Goal: Task Accomplishment & Management: Complete application form

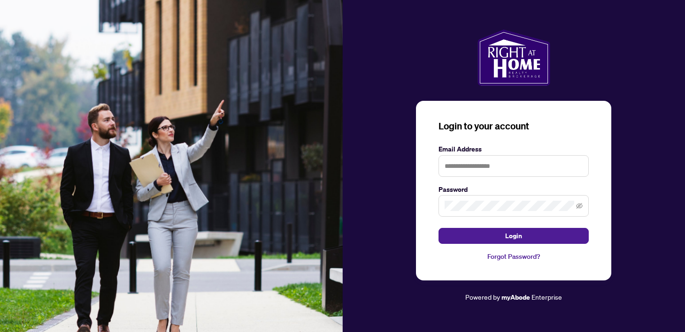
scroll to position [51756, 0]
click at [448, 163] on input "text" at bounding box center [514, 166] width 150 height 22
type input "**********"
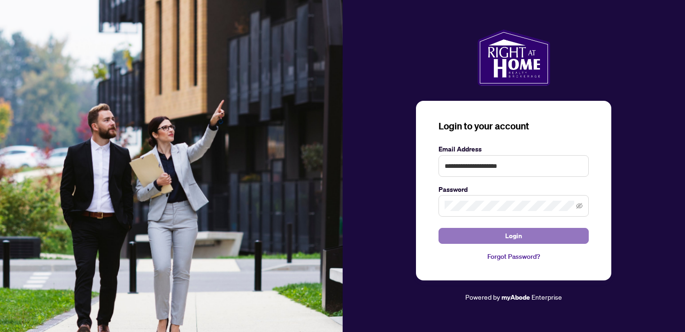
click at [541, 238] on button "Login" at bounding box center [514, 236] width 150 height 16
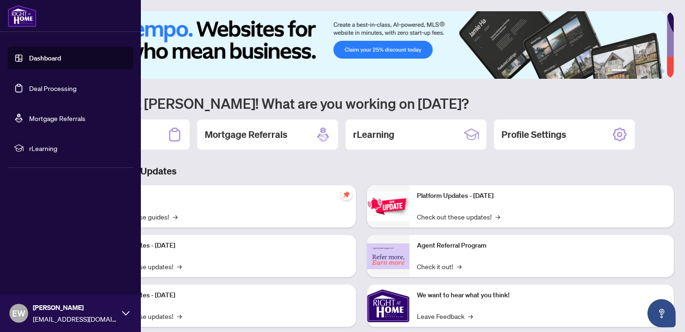
click at [52, 86] on link "Deal Processing" at bounding box center [52, 88] width 47 height 8
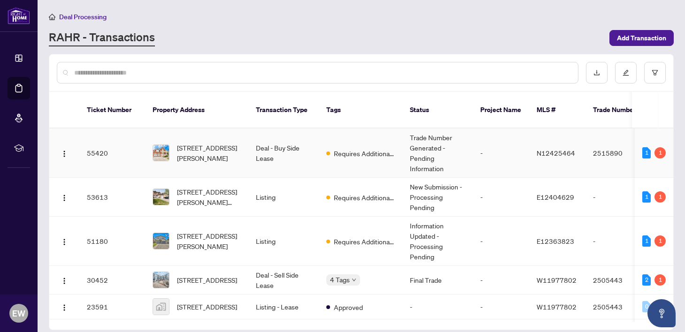
click at [281, 151] on td "Deal - Buy Side Lease" at bounding box center [283, 153] width 70 height 49
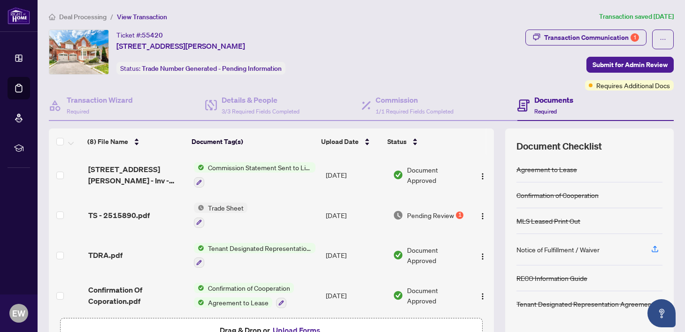
click at [231, 204] on span "Trade Sheet" at bounding box center [225, 208] width 43 height 10
click at [479, 214] on img "button" at bounding box center [483, 217] width 8 height 8
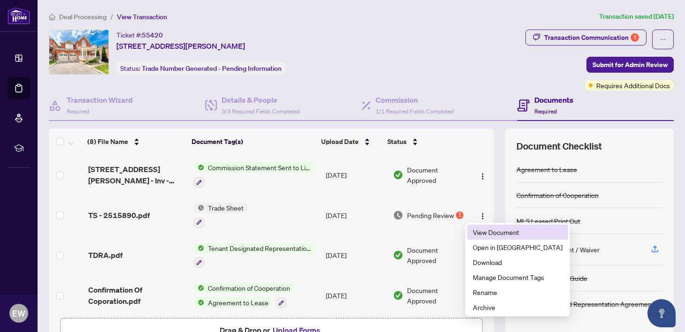
click at [501, 234] on span "View Document" at bounding box center [518, 232] width 90 height 10
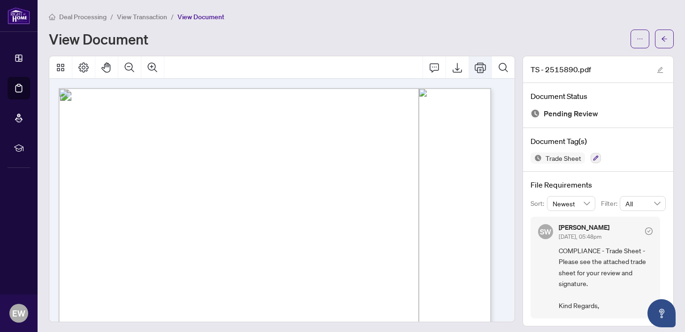
click at [475, 66] on icon "Print" at bounding box center [480, 67] width 11 height 11
click at [480, 69] on button "Print" at bounding box center [480, 67] width 23 height 23
click at [477, 63] on icon "Print" at bounding box center [480, 67] width 11 height 11
click at [661, 39] on icon "arrow-left" at bounding box center [664, 39] width 7 height 7
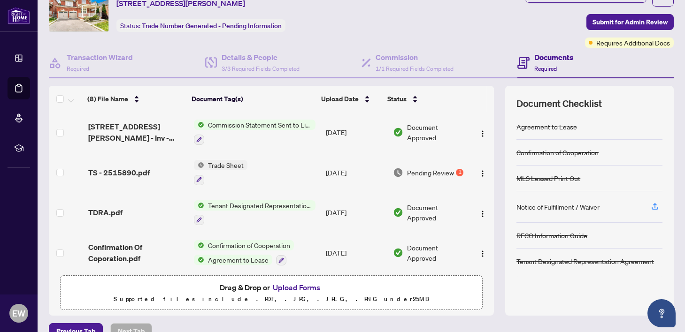
scroll to position [60, 0]
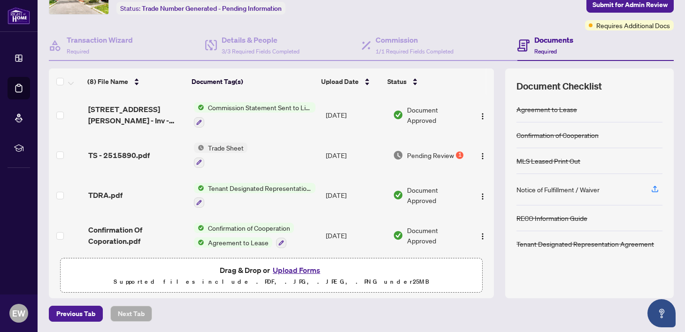
click at [292, 268] on button "Upload Forms" at bounding box center [296, 270] width 53 height 12
click at [456, 154] on div "1" at bounding box center [460, 156] width 8 height 8
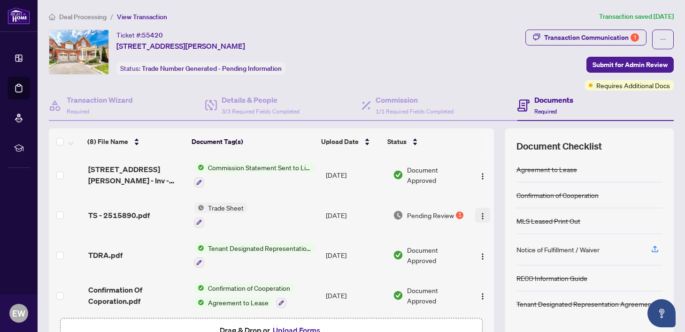
click at [479, 215] on img "button" at bounding box center [483, 217] width 8 height 8
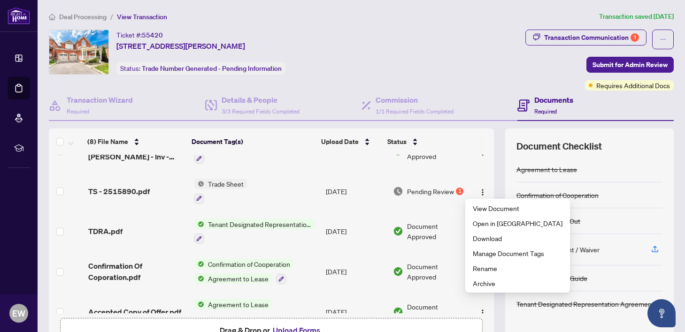
scroll to position [25, 0]
click at [490, 250] on span "Manage Document Tags" at bounding box center [518, 252] width 90 height 10
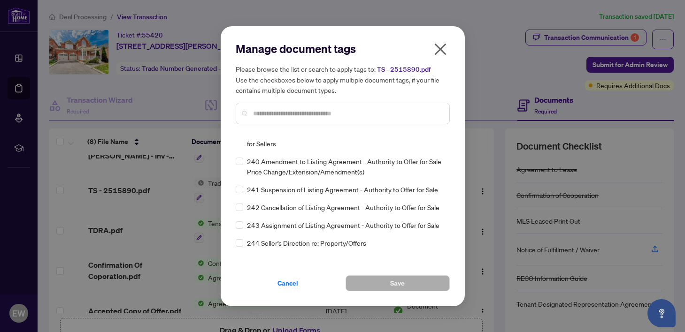
scroll to position [3718, 0]
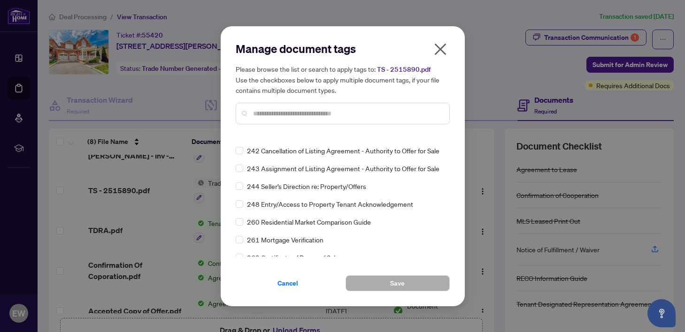
click at [369, 116] on input "text" at bounding box center [347, 113] width 189 height 10
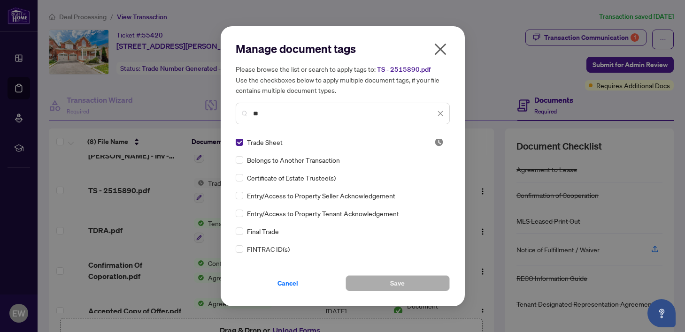
scroll to position [0, 0]
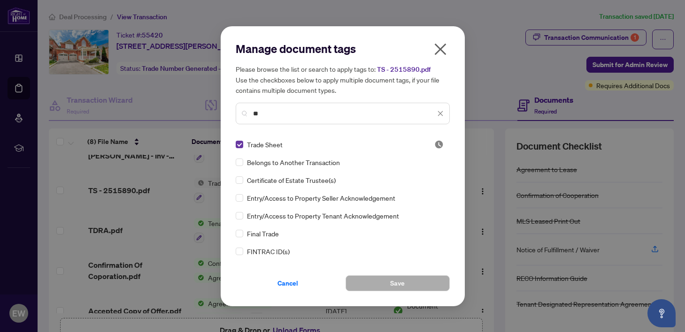
type input "**"
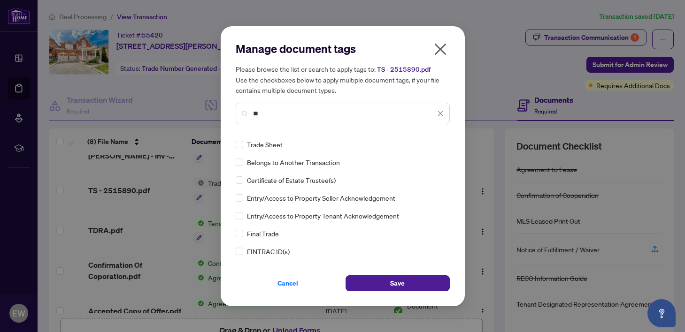
click at [439, 115] on icon "close" at bounding box center [440, 113] width 5 height 5
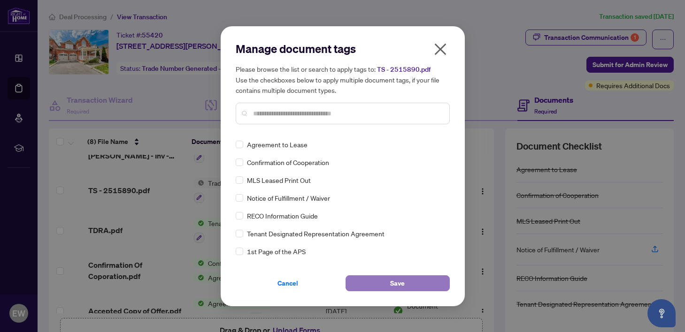
click at [417, 285] on button "Save" at bounding box center [398, 284] width 104 height 16
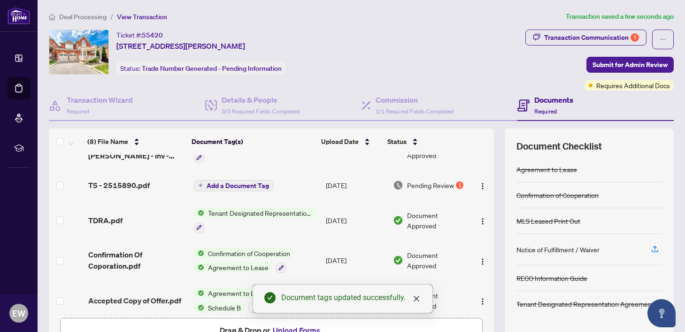
click at [449, 182] on div "Pending Review 1" at bounding box center [430, 185] width 74 height 10
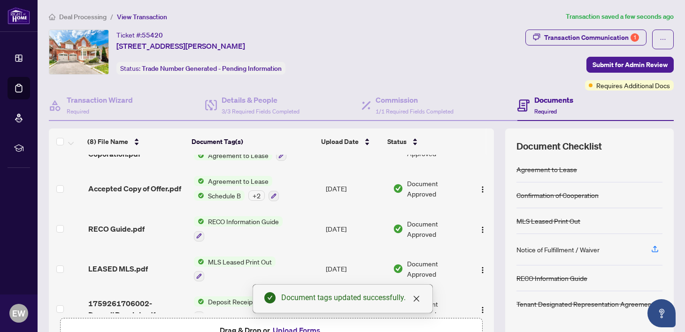
scroll to position [152, 0]
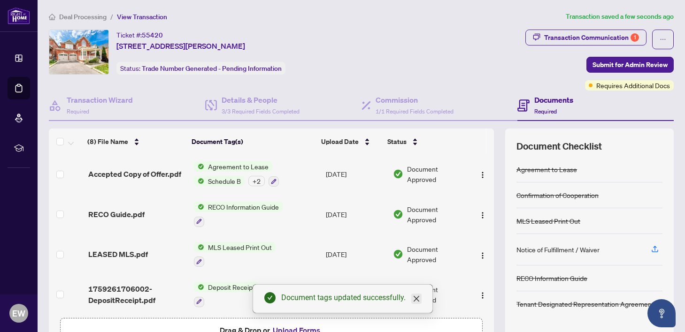
click at [420, 294] on link "Close" at bounding box center [416, 299] width 10 height 10
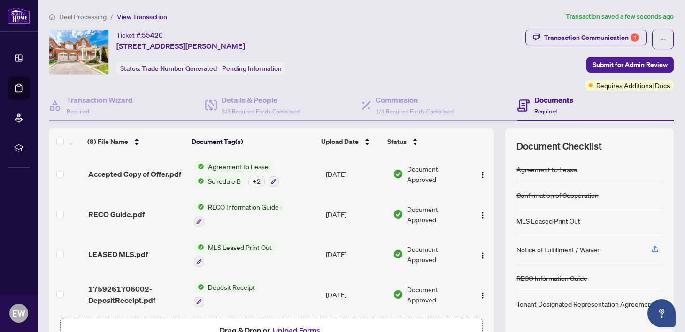
scroll to position [60, 0]
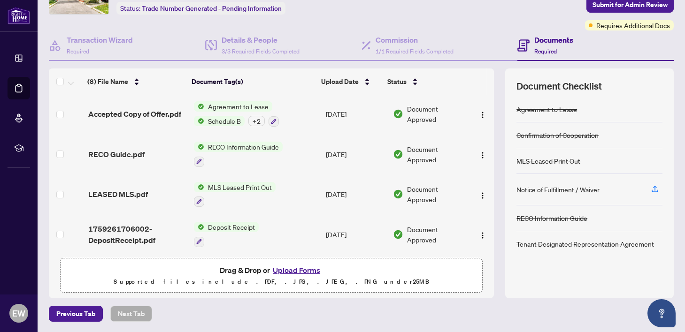
click at [290, 271] on button "Upload Forms" at bounding box center [296, 270] width 53 height 12
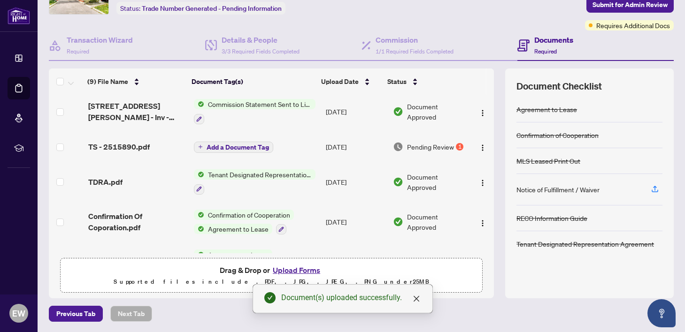
scroll to position [0, 0]
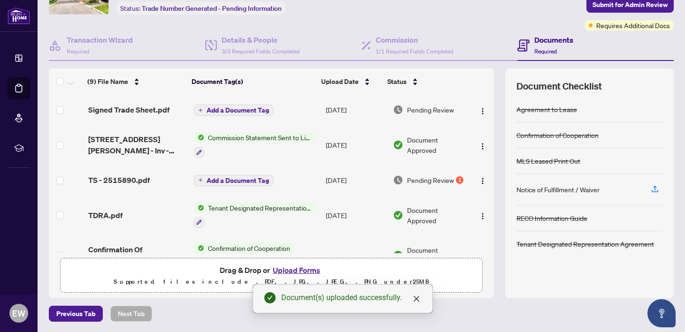
click at [198, 108] on icon "plus" at bounding box center [200, 110] width 5 height 5
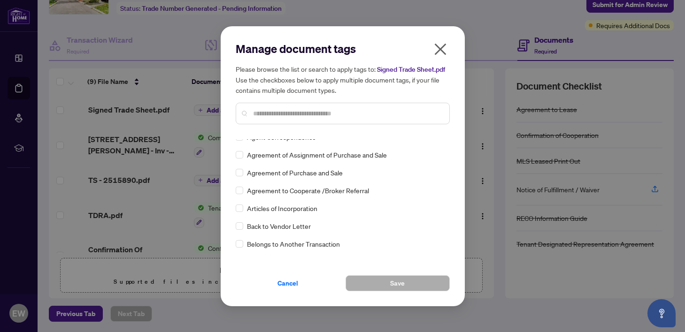
scroll to position [152, 0]
click at [284, 119] on input "text" at bounding box center [347, 113] width 189 height 10
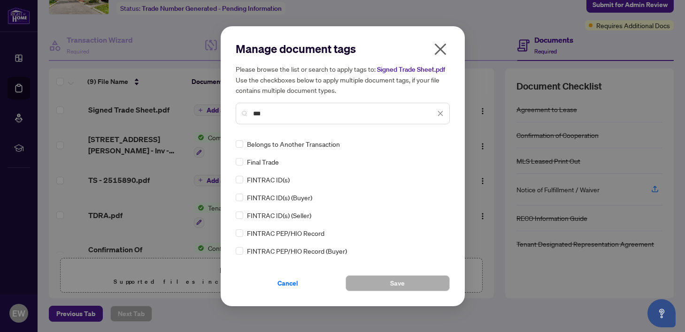
scroll to position [0, 0]
type input "*****"
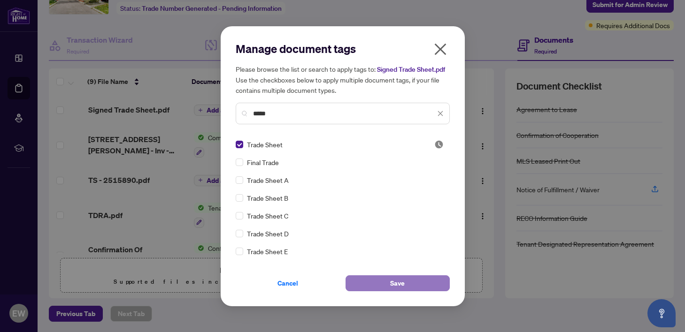
click at [380, 289] on button "Save" at bounding box center [398, 284] width 104 height 16
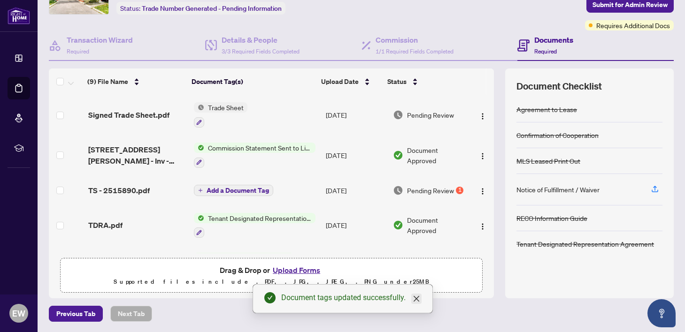
click at [416, 299] on icon "close" at bounding box center [416, 299] width 6 height 6
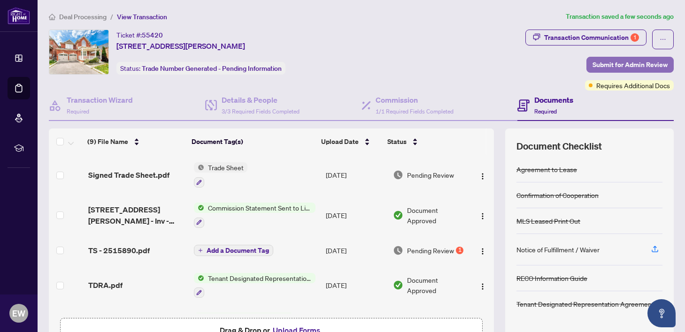
click at [598, 62] on span "Submit for Admin Review" at bounding box center [630, 64] width 75 height 15
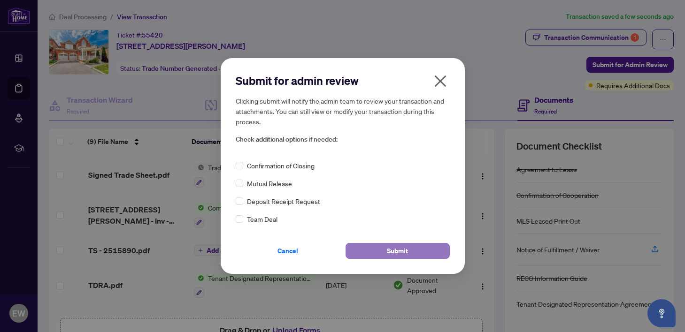
click at [385, 246] on button "Submit" at bounding box center [398, 251] width 104 height 16
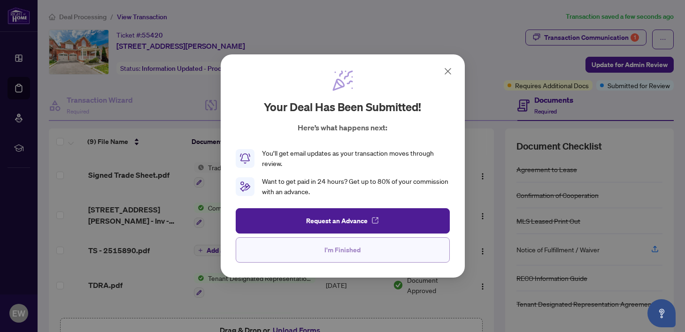
click at [351, 253] on span "I'm Finished" at bounding box center [342, 250] width 36 height 15
